Goal: Find specific page/section

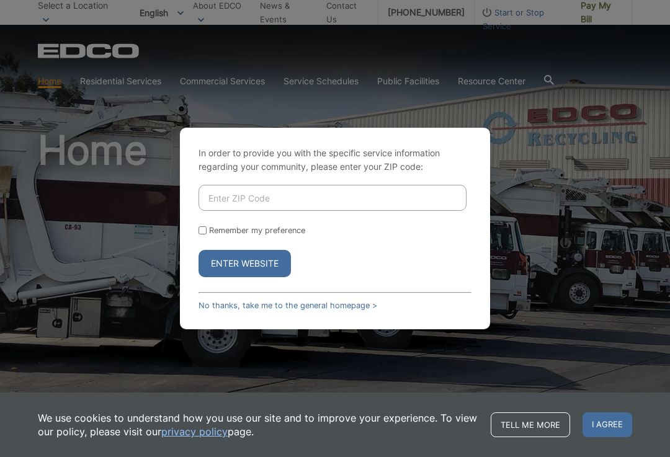
click at [240, 211] on input "Enter ZIP Code" at bounding box center [333, 198] width 268 height 26
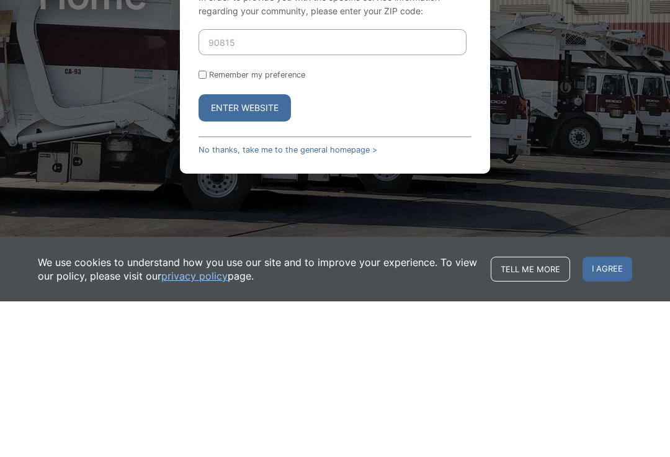
type input "90815"
click at [253, 250] on button "Enter Website" at bounding box center [245, 263] width 92 height 27
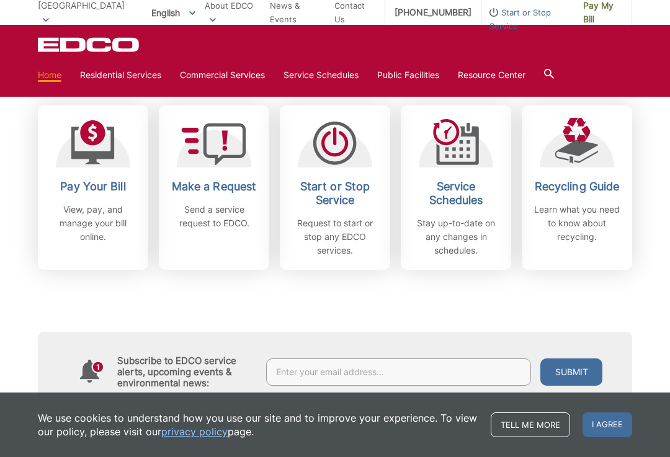
scroll to position [357, 0]
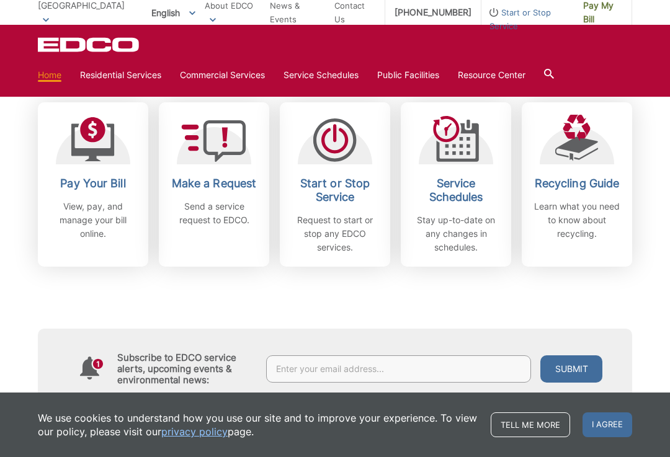
click at [395, 292] on div "Subscribe to EDCO service alerts, upcoming events & environmental news: Submit" at bounding box center [335, 338] width 595 height 142
click at [374, 302] on div "Subscribe to EDCO service alerts, upcoming events & environmental news: Submit" at bounding box center [335, 338] width 595 height 142
click at [383, 294] on div "Subscribe to EDCO service alerts, upcoming events & environmental news: Submit" at bounding box center [335, 338] width 595 height 142
click at [624, 83] on section "Home Residential Services Curbside Pickup No services offered Dumpster Service …" at bounding box center [335, 75] width 595 height 24
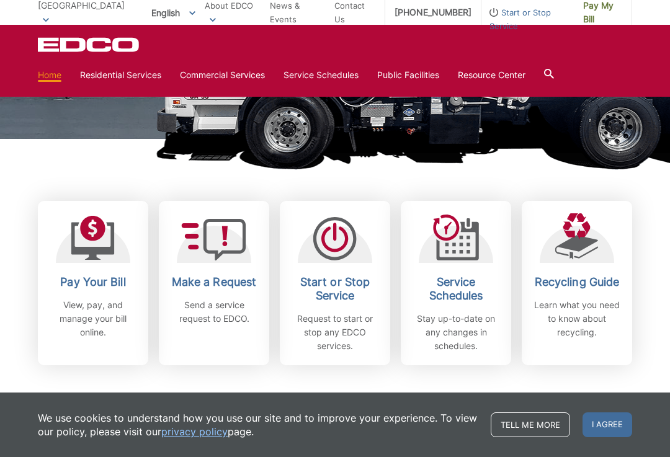
scroll to position [258, 0]
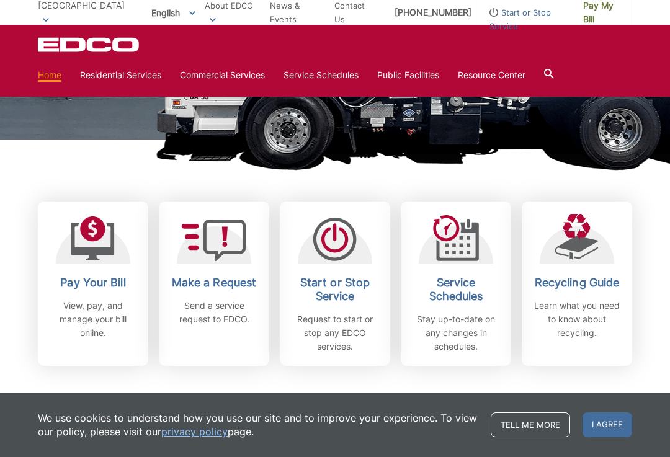
click at [0, 0] on icon at bounding box center [0, 0] width 0 height 0
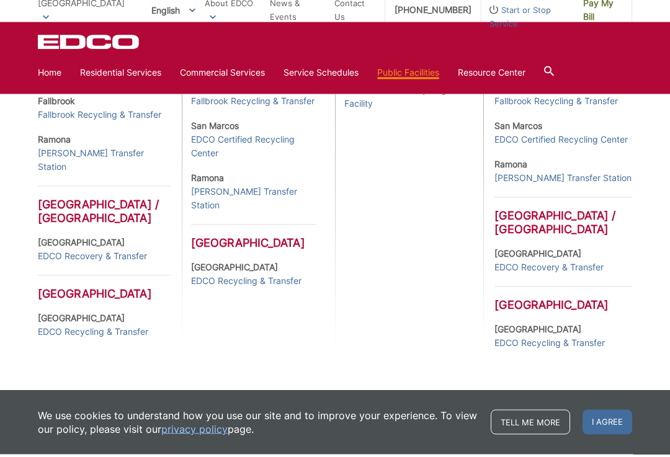
scroll to position [552, 0]
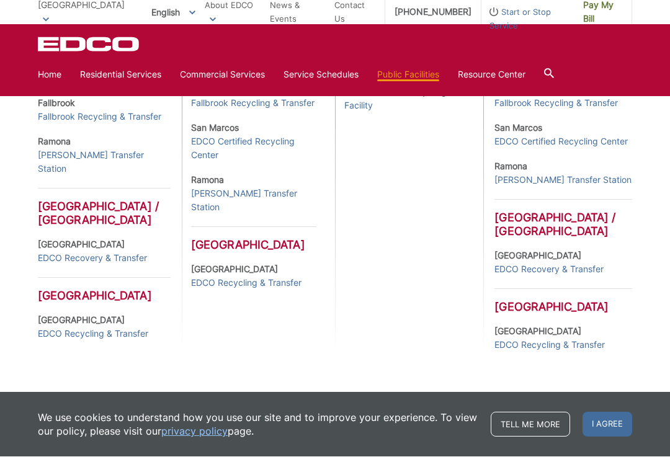
click at [272, 285] on link "EDCO Recycling & Transfer" at bounding box center [246, 284] width 110 height 14
